Goal: Find specific page/section: Find specific page/section

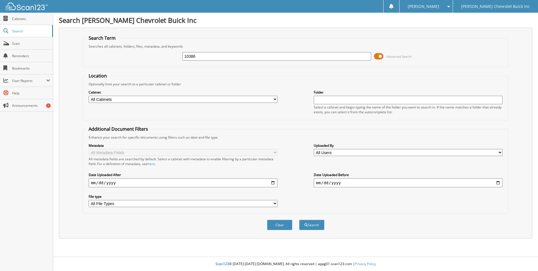
type input "10386"
click at [299, 219] on button "Search" at bounding box center [311, 224] width 25 height 10
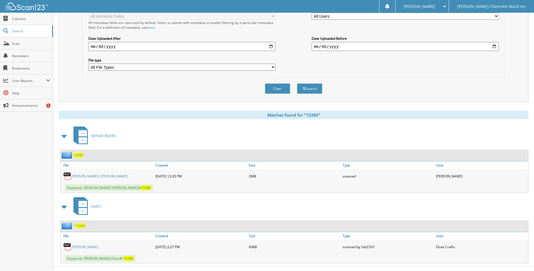
scroll to position [141, 0]
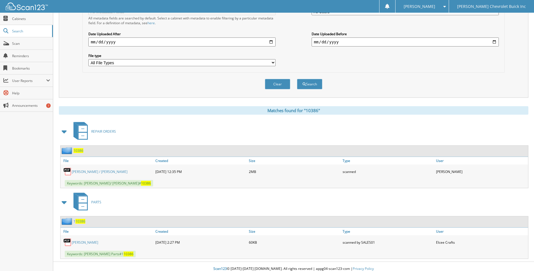
click at [75, 152] on span "10386" at bounding box center [78, 150] width 10 height 5
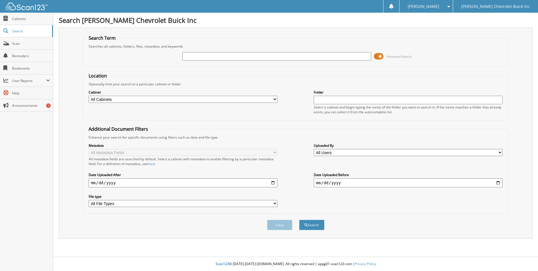
click at [199, 55] on input "text" at bounding box center [276, 56] width 189 height 8
type input "11885"
click at [299, 219] on button "Search" at bounding box center [311, 224] width 25 height 10
